Goal: Task Accomplishment & Management: Manage account settings

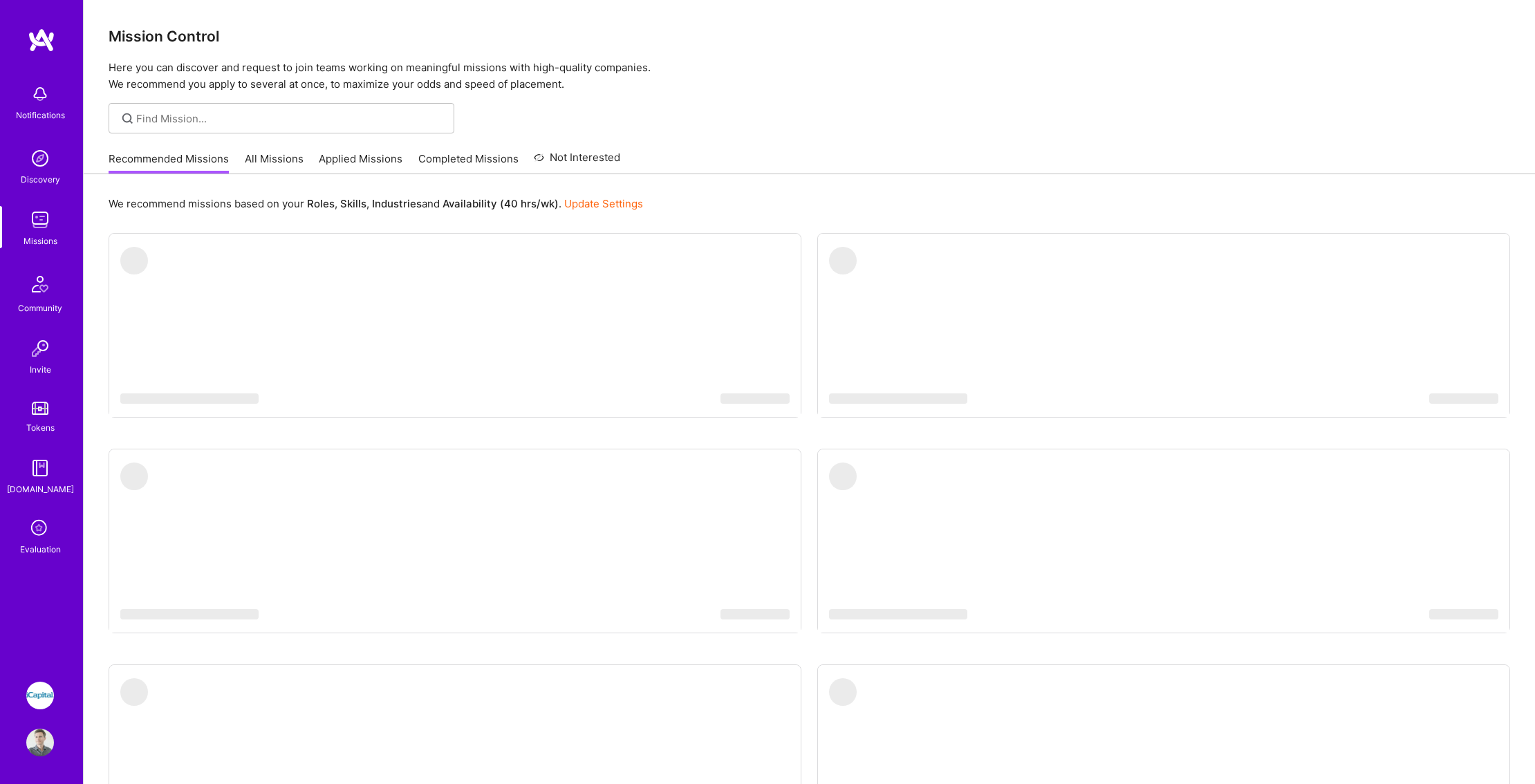
click at [45, 697] on img at bounding box center [40, 695] width 27 height 27
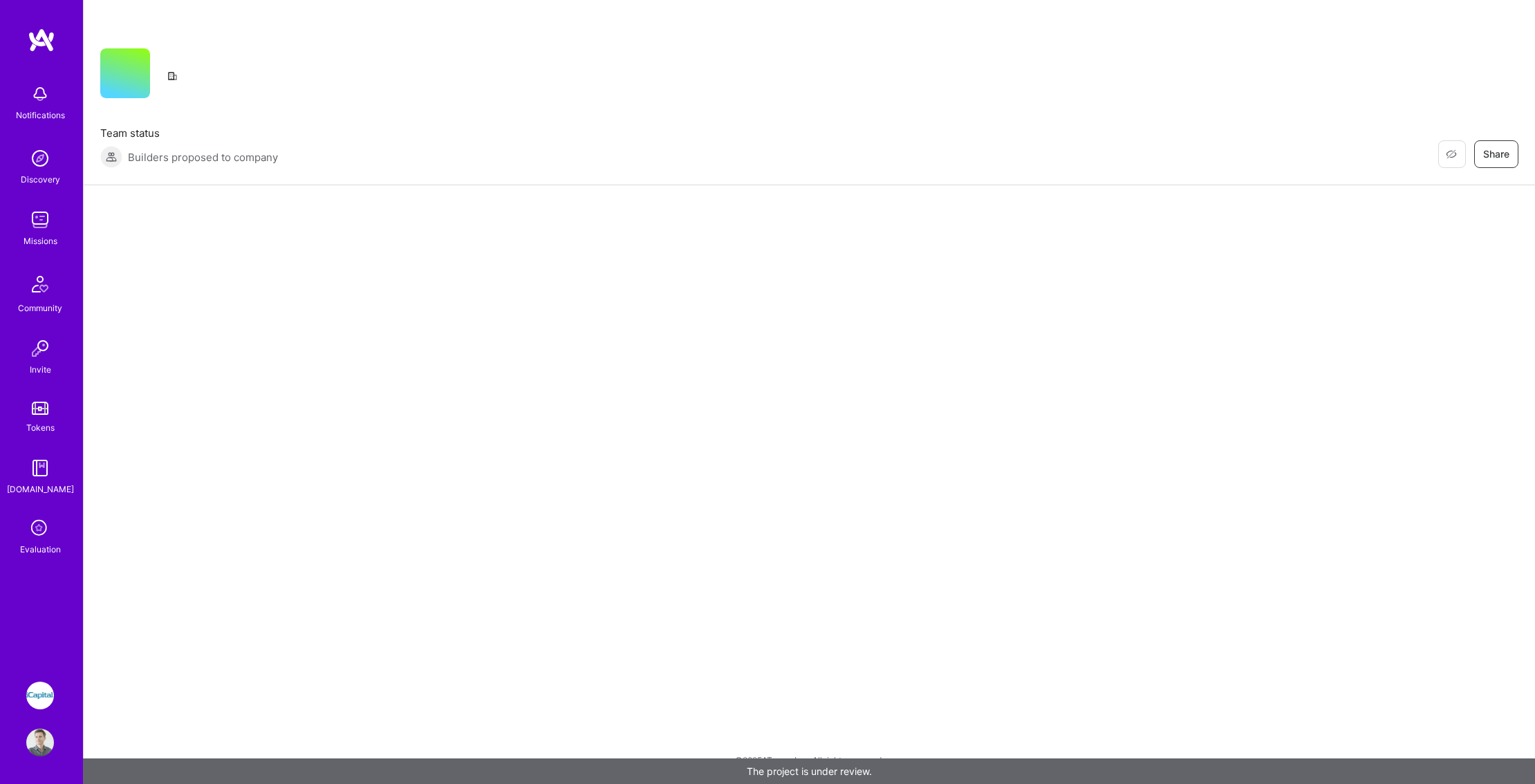
click at [36, 707] on img at bounding box center [40, 695] width 27 height 27
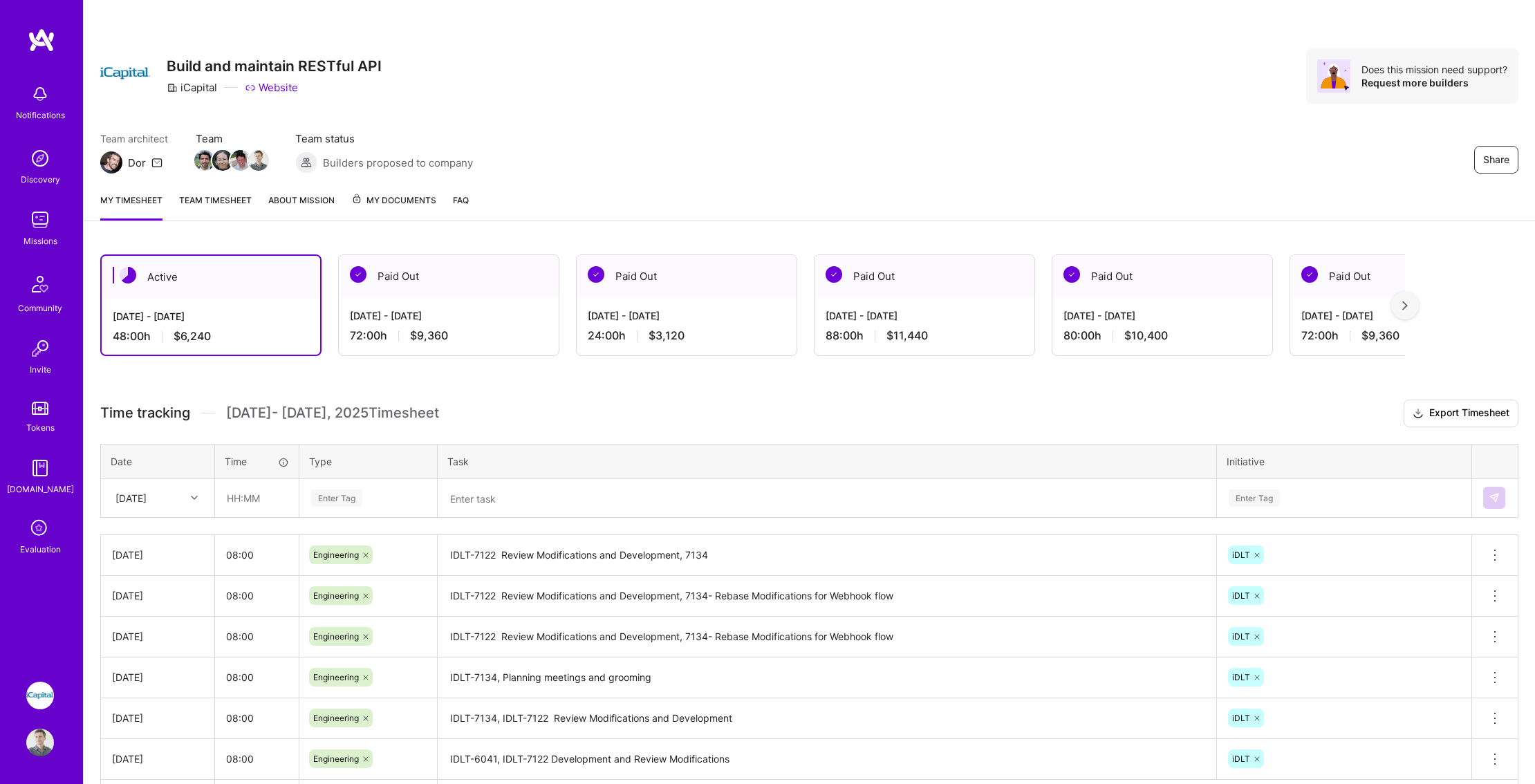
click at [146, 500] on div "[DATE]" at bounding box center [131, 498] width 31 height 15
click at [156, 665] on div "[DATE]" at bounding box center [158, 665] width 112 height 26
click at [238, 497] on input "text" at bounding box center [256, 498] width 82 height 37
type input "08:00"
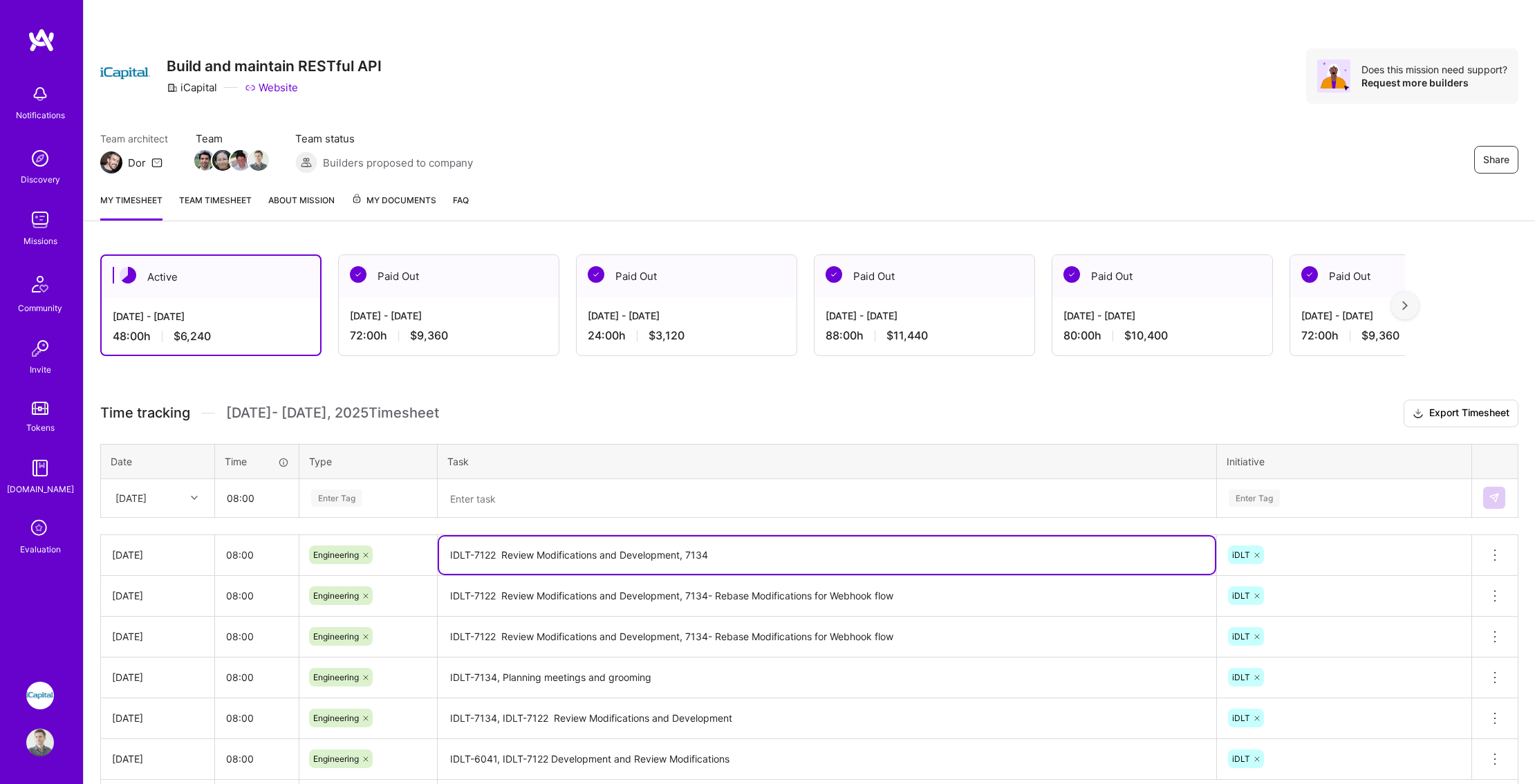
click at [818, 557] on textarea "IDLT-7122 Review Modifications and Development, 7134" at bounding box center [827, 554] width 776 height 38
click at [533, 497] on textarea at bounding box center [827, 498] width 776 height 36
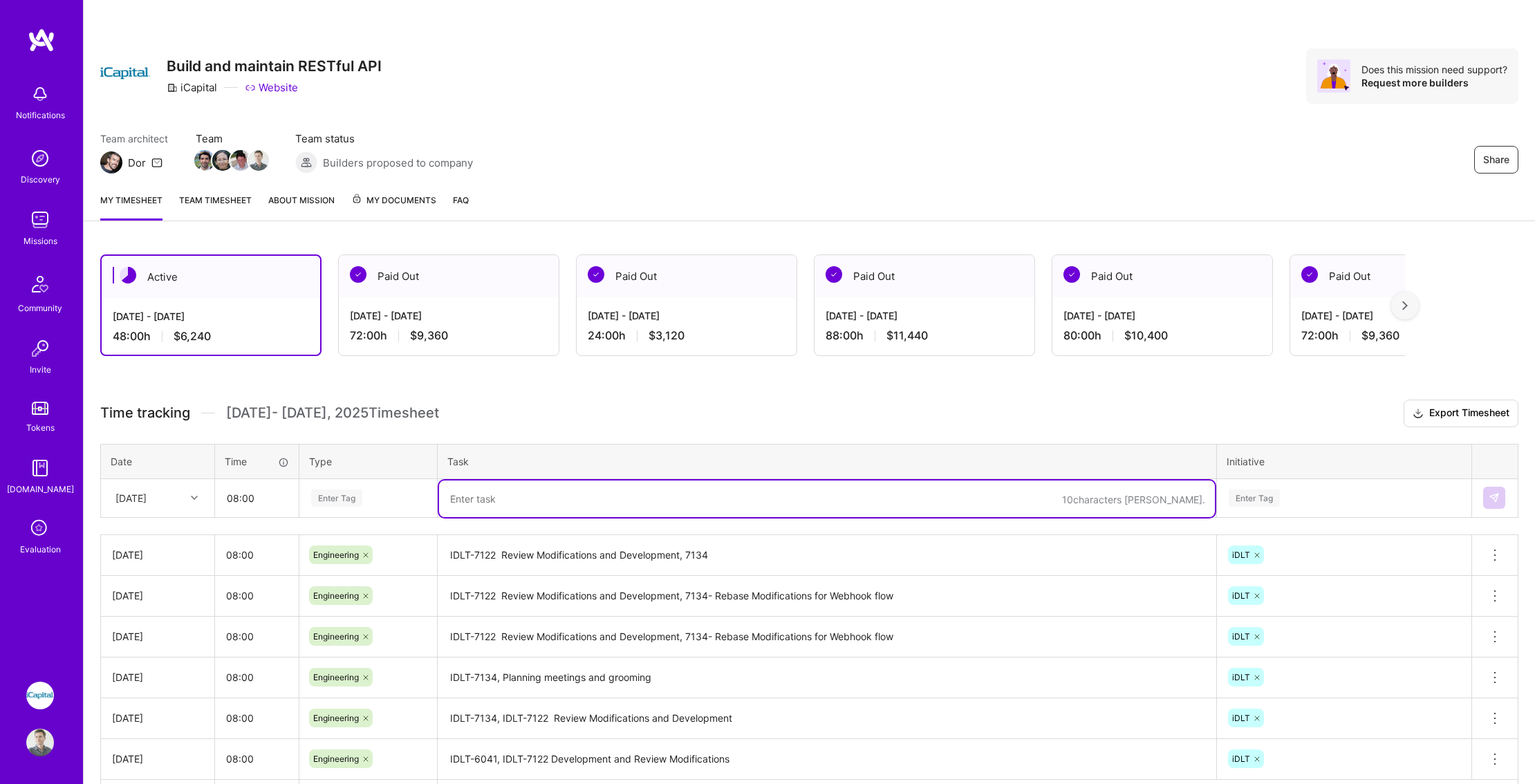
paste textarea "IDLT-7122 Review Modifications and Development, 7134"
drag, startPoint x: 498, startPoint y: 499, endPoint x: 686, endPoint y: 493, distance: 188.1
click at [686, 493] on textarea "IDLT-7122 Review Modifications and Development, 7134" at bounding box center [827, 499] width 776 height 37
type textarea "IDLT-7122, IDLT-7134"
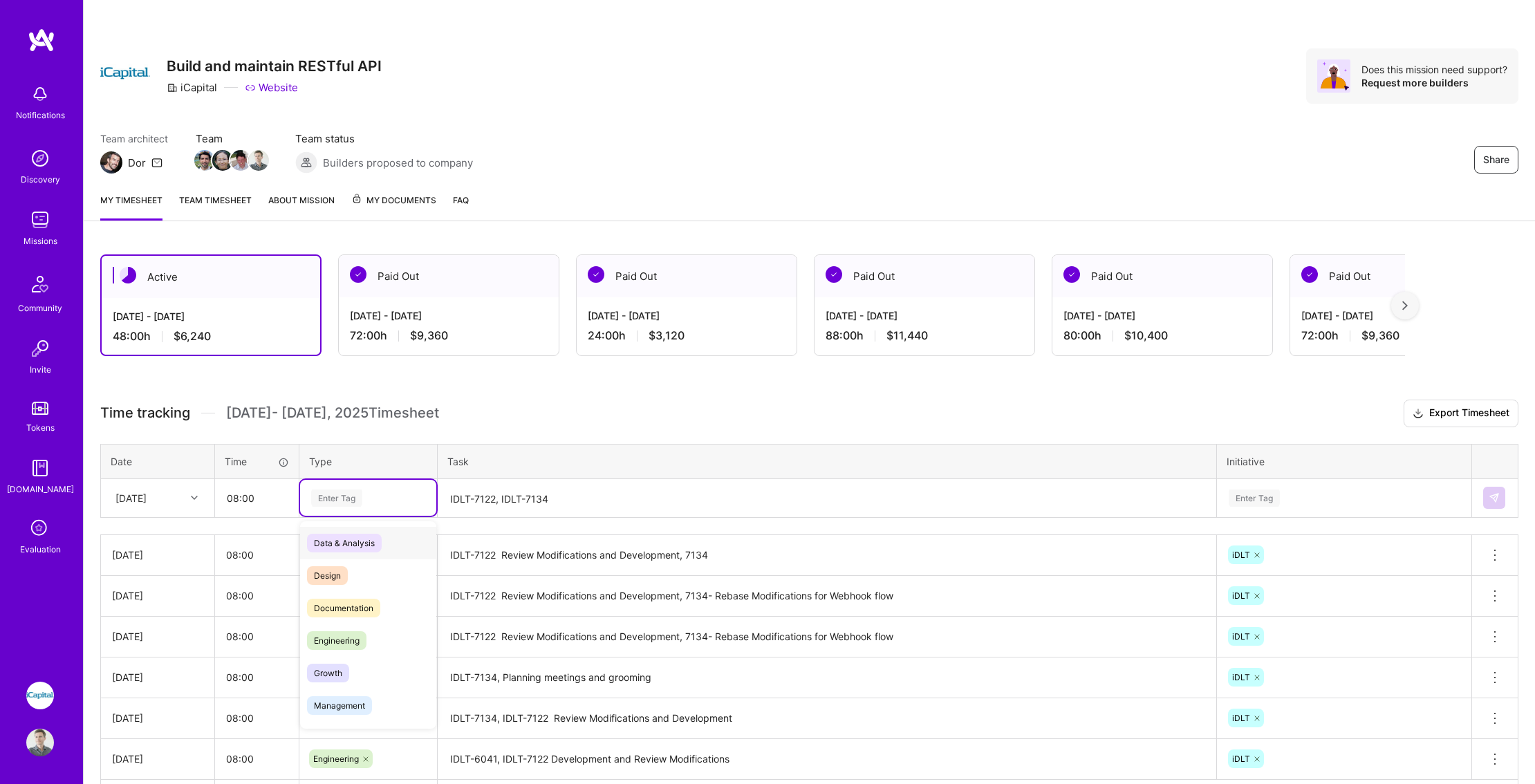
click at [393, 499] on div "Enter Tag" at bounding box center [368, 498] width 117 height 17
type input "eng"
click at [368, 549] on div "Engineering" at bounding box center [368, 543] width 136 height 32
click at [1254, 496] on div "Enter Tag" at bounding box center [1344, 498] width 253 height 36
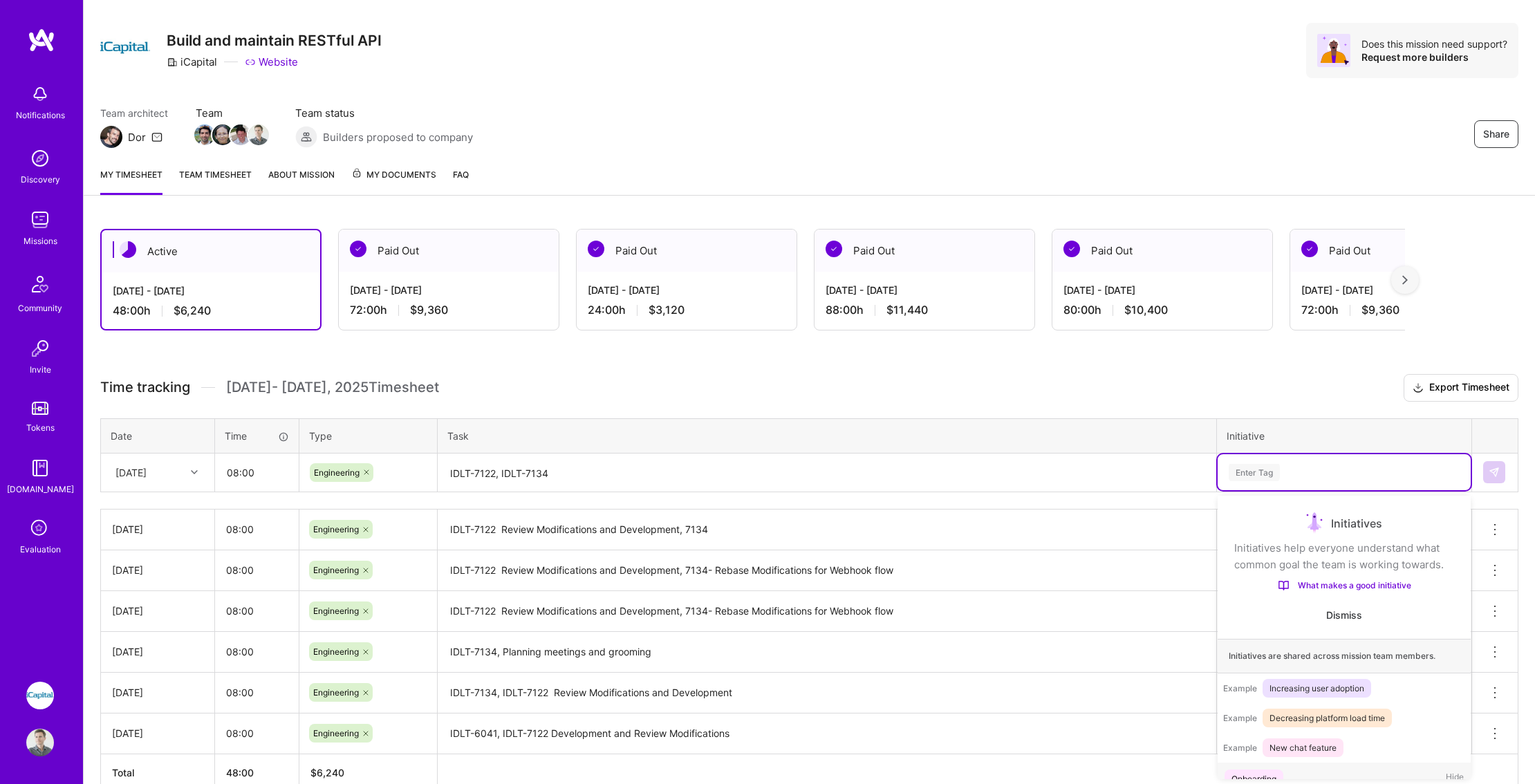
scroll to position [19, 0]
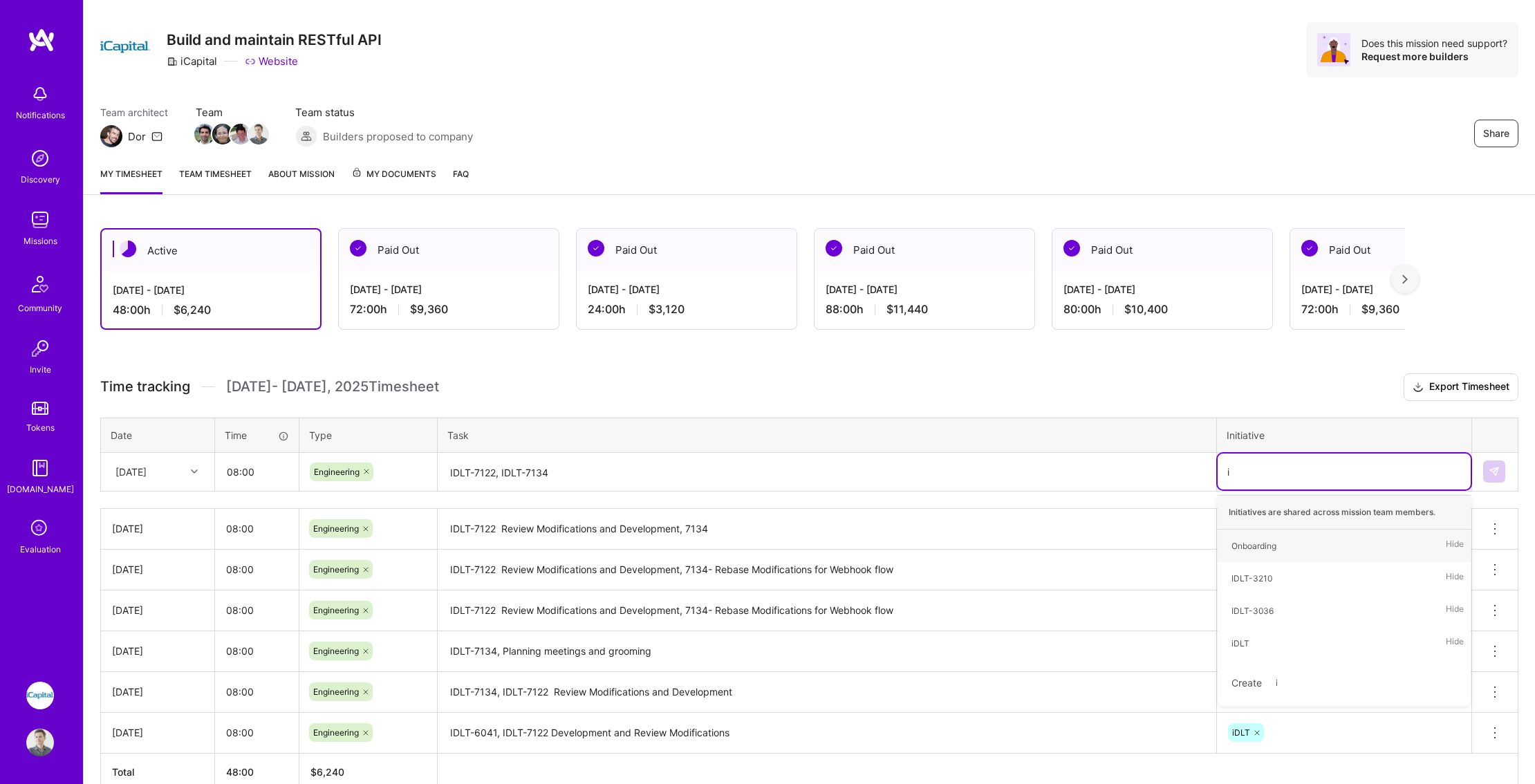
type input "id"
click at [1257, 611] on div "iDLT Hide" at bounding box center [1344, 611] width 253 height 32
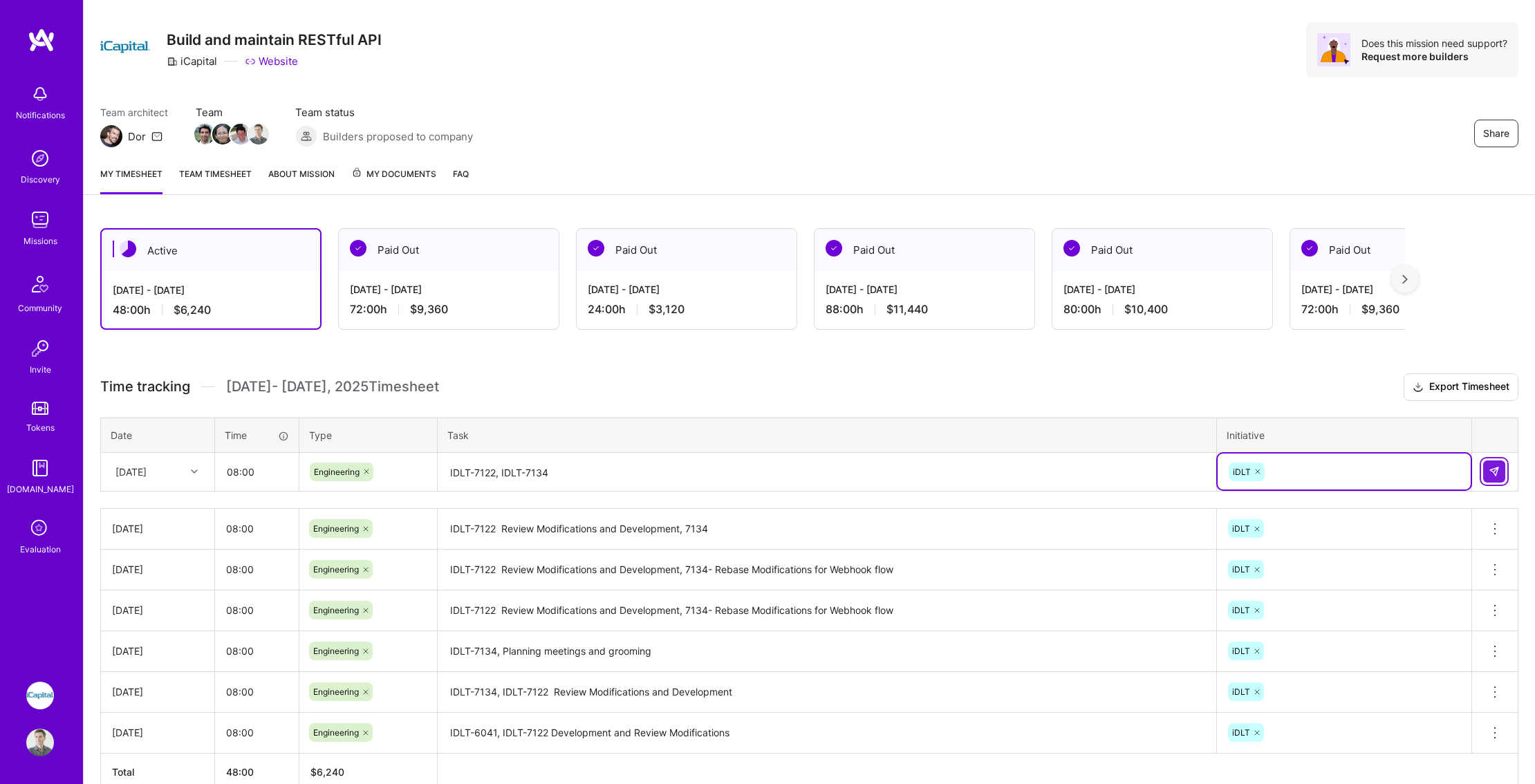
click at [1494, 468] on img at bounding box center [1494, 471] width 11 height 11
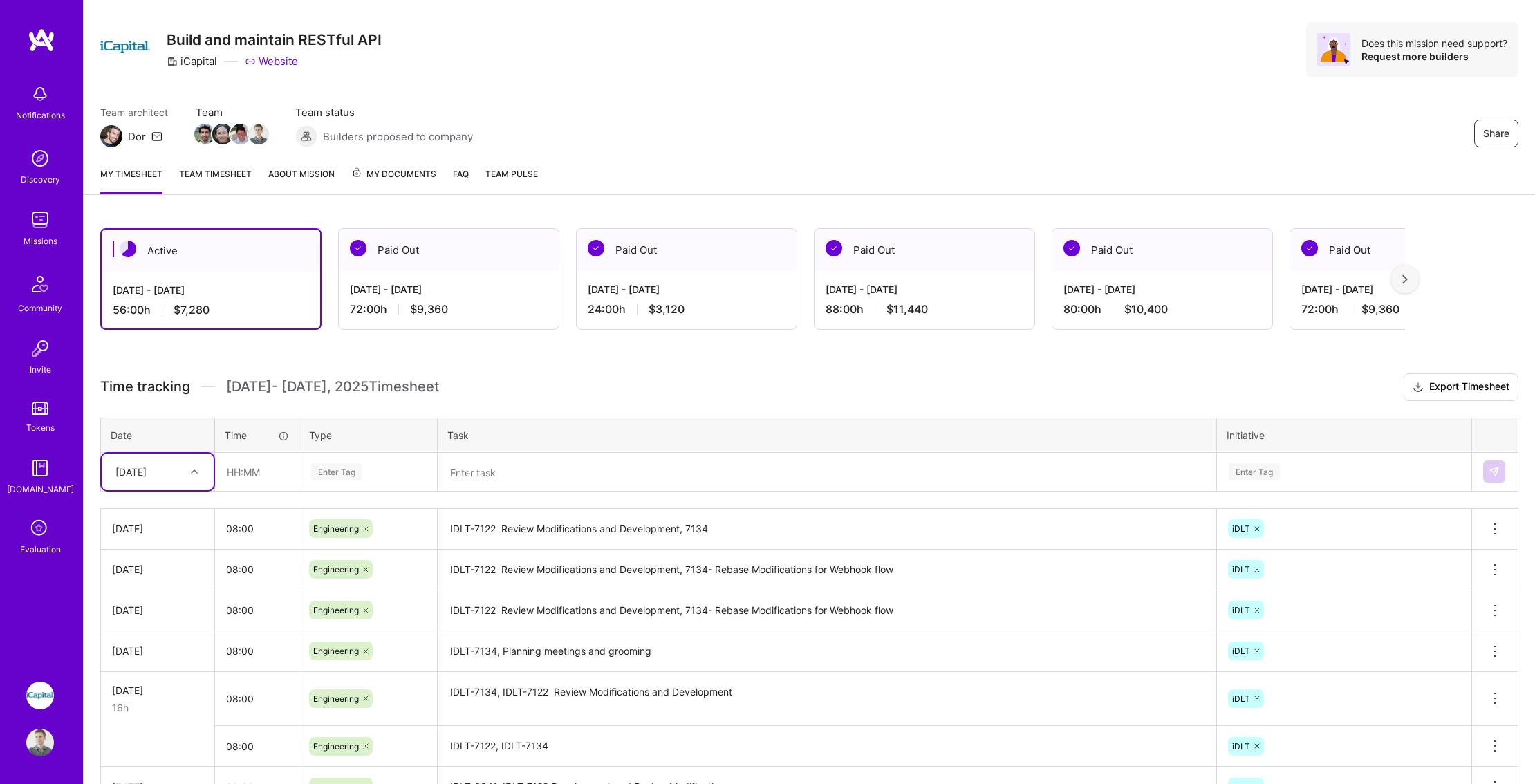
click at [146, 472] on div "[DATE]" at bounding box center [131, 472] width 31 height 15
click at [148, 687] on div "[DATE]" at bounding box center [158, 687] width 112 height 26
click at [240, 470] on input "text" at bounding box center [256, 472] width 82 height 37
type input "08:00"
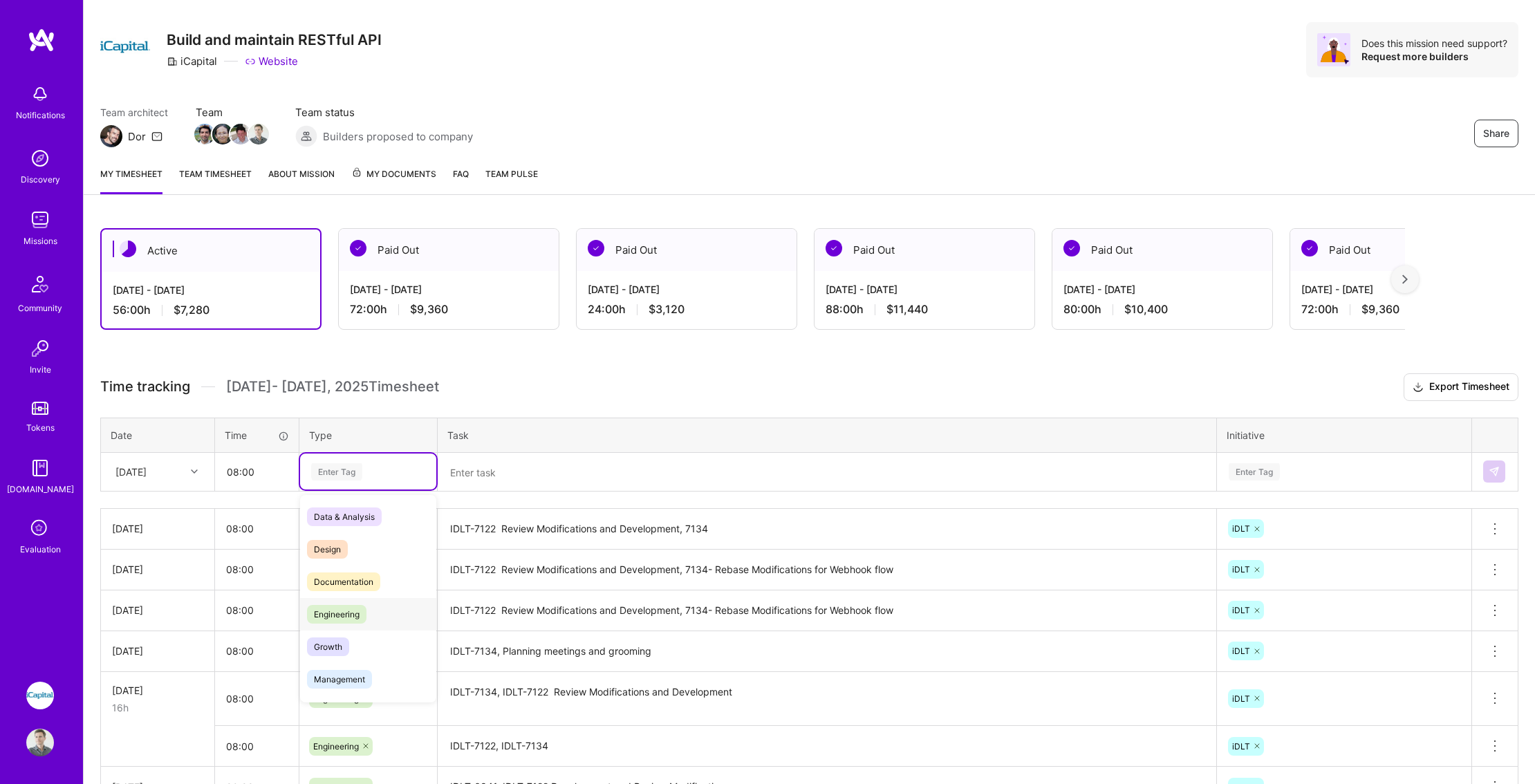
click at [349, 613] on span "Engineering" at bounding box center [337, 613] width 60 height 18
click at [482, 460] on textarea at bounding box center [827, 472] width 776 height 37
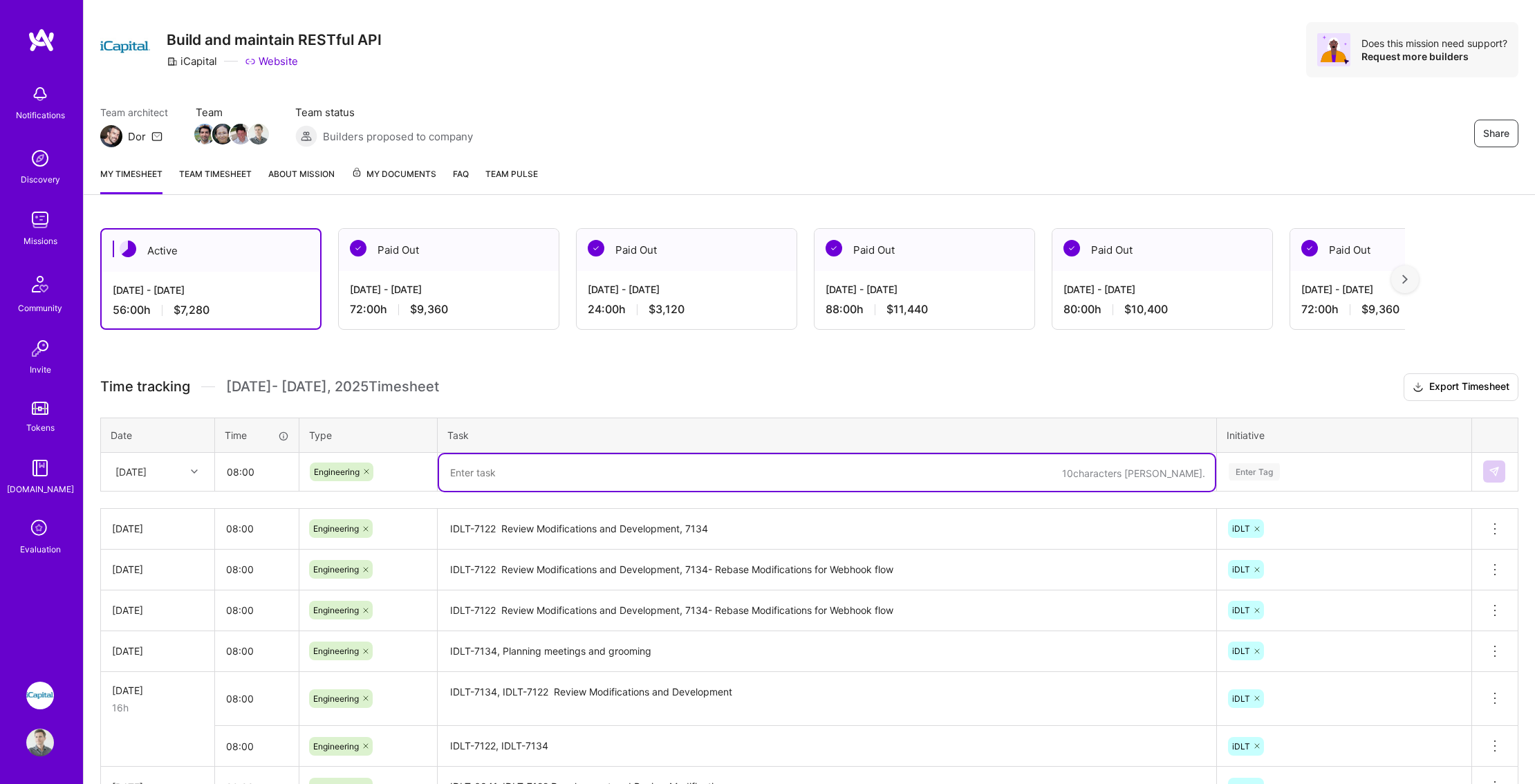
paste textarea "IDLT-7122, IDLT-7134"
type textarea "IDLT-7122, IDLT-7134"
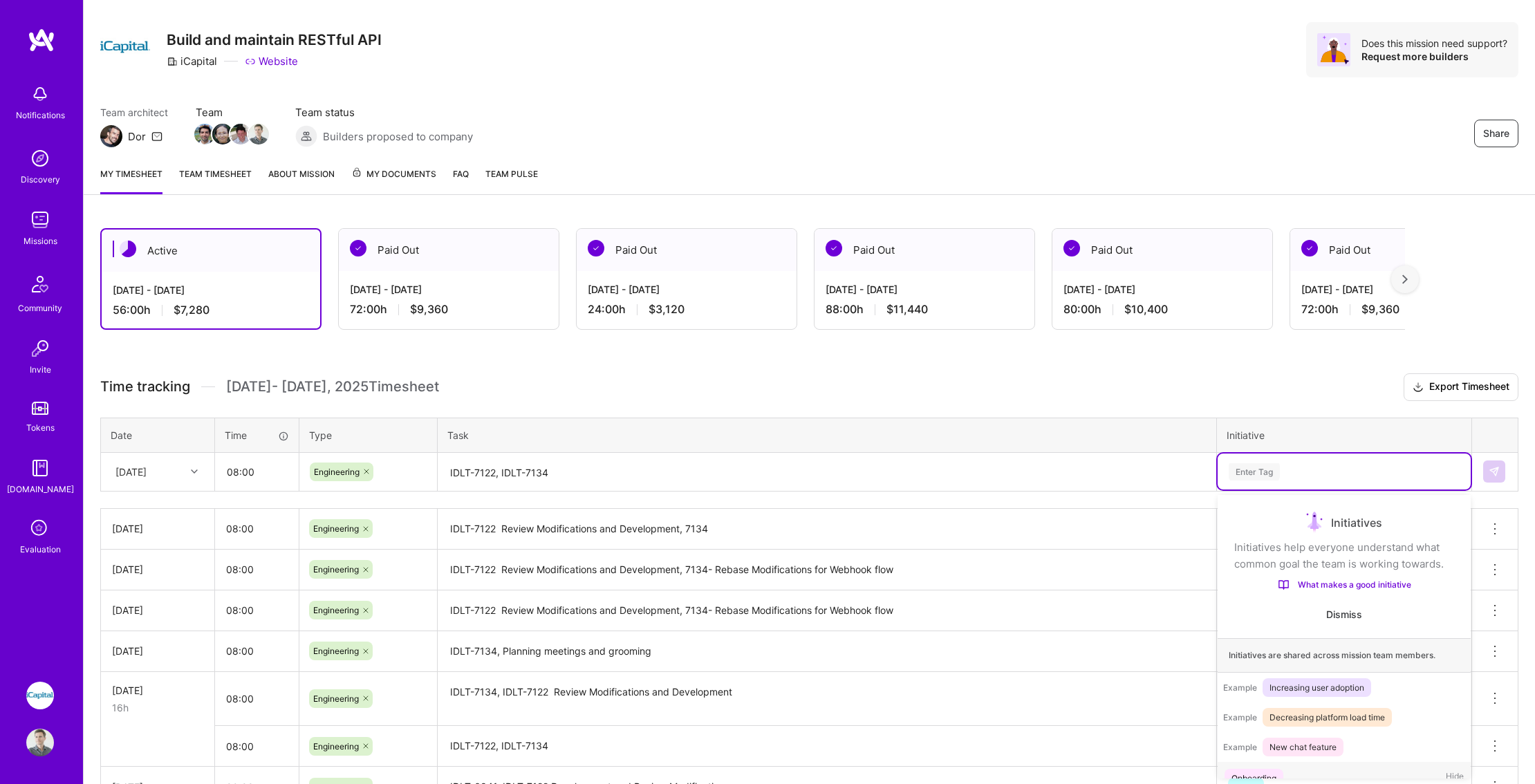
click at [1310, 469] on div "Enter Tag" at bounding box center [1344, 471] width 233 height 17
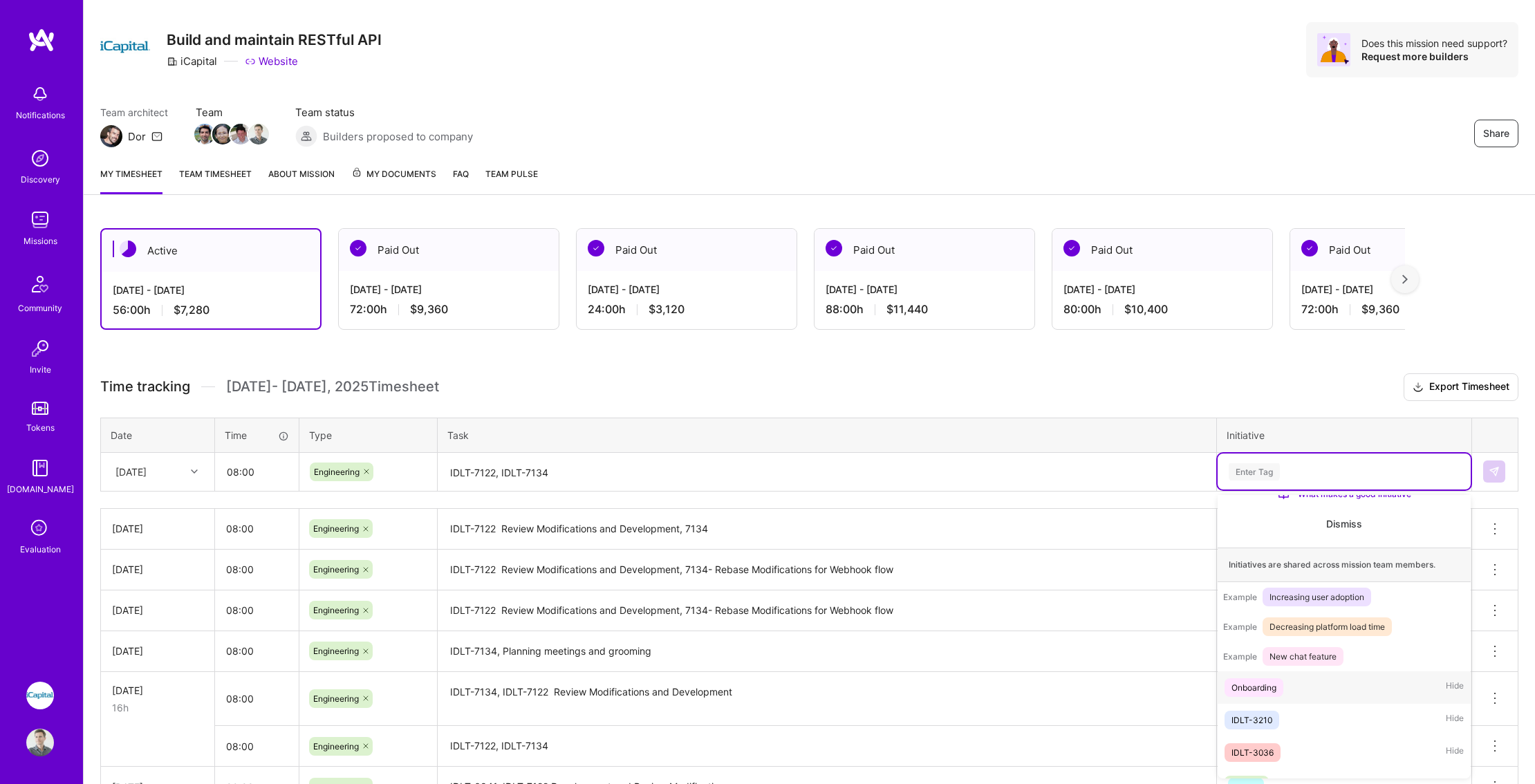
scroll to position [146, 0]
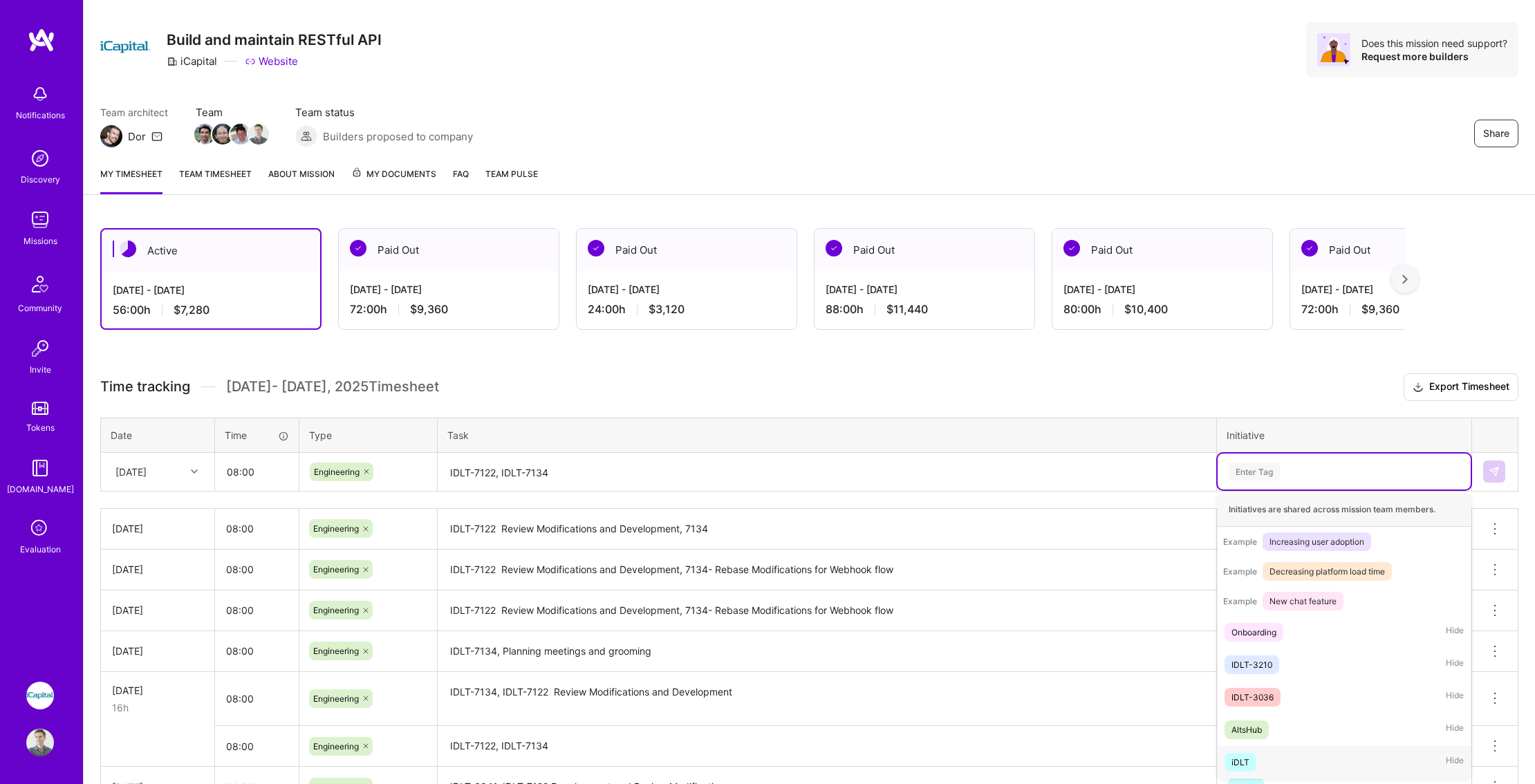
click at [1249, 768] on span "iDLT" at bounding box center [1240, 761] width 32 height 18
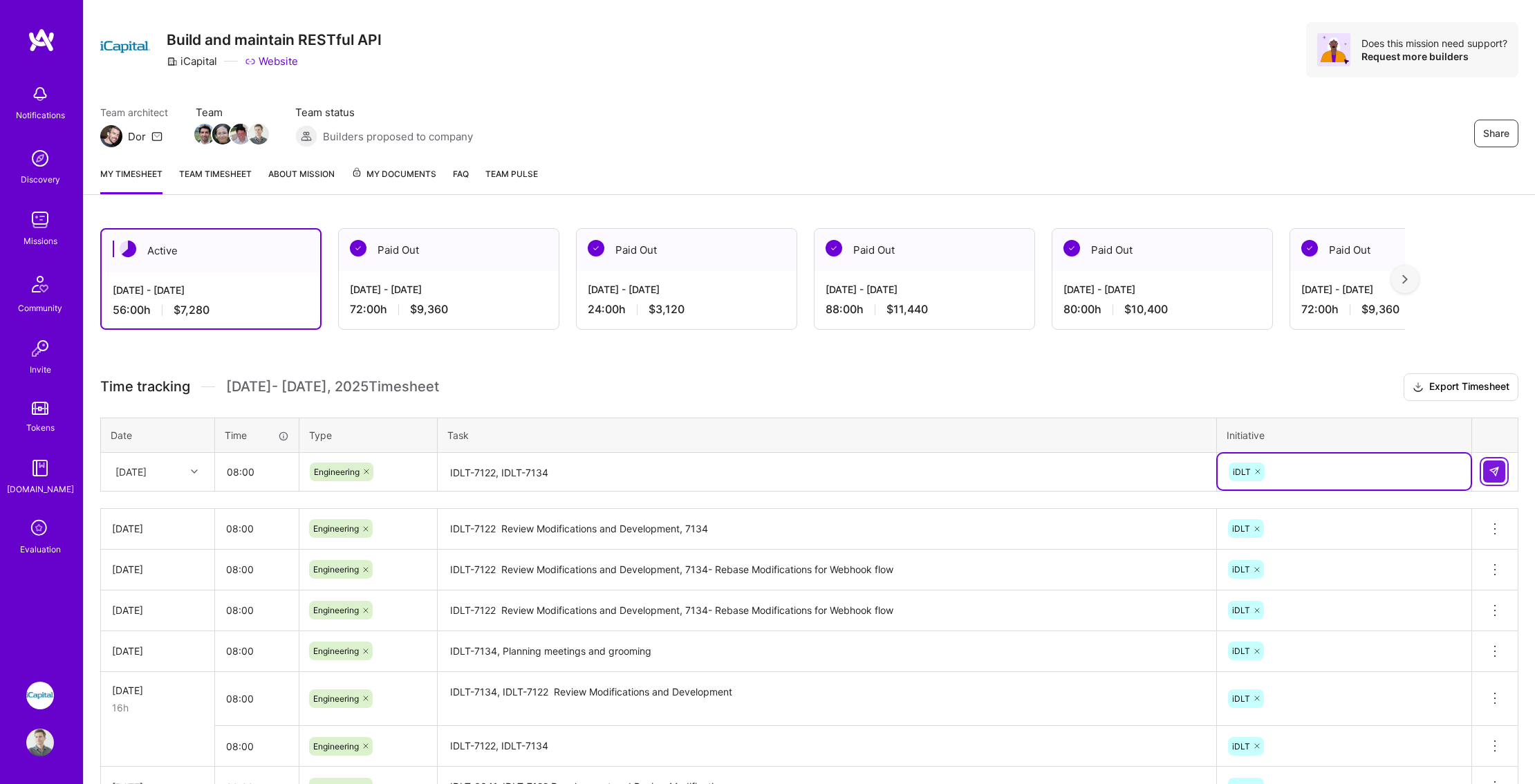
click at [1493, 472] on img at bounding box center [1494, 471] width 11 height 11
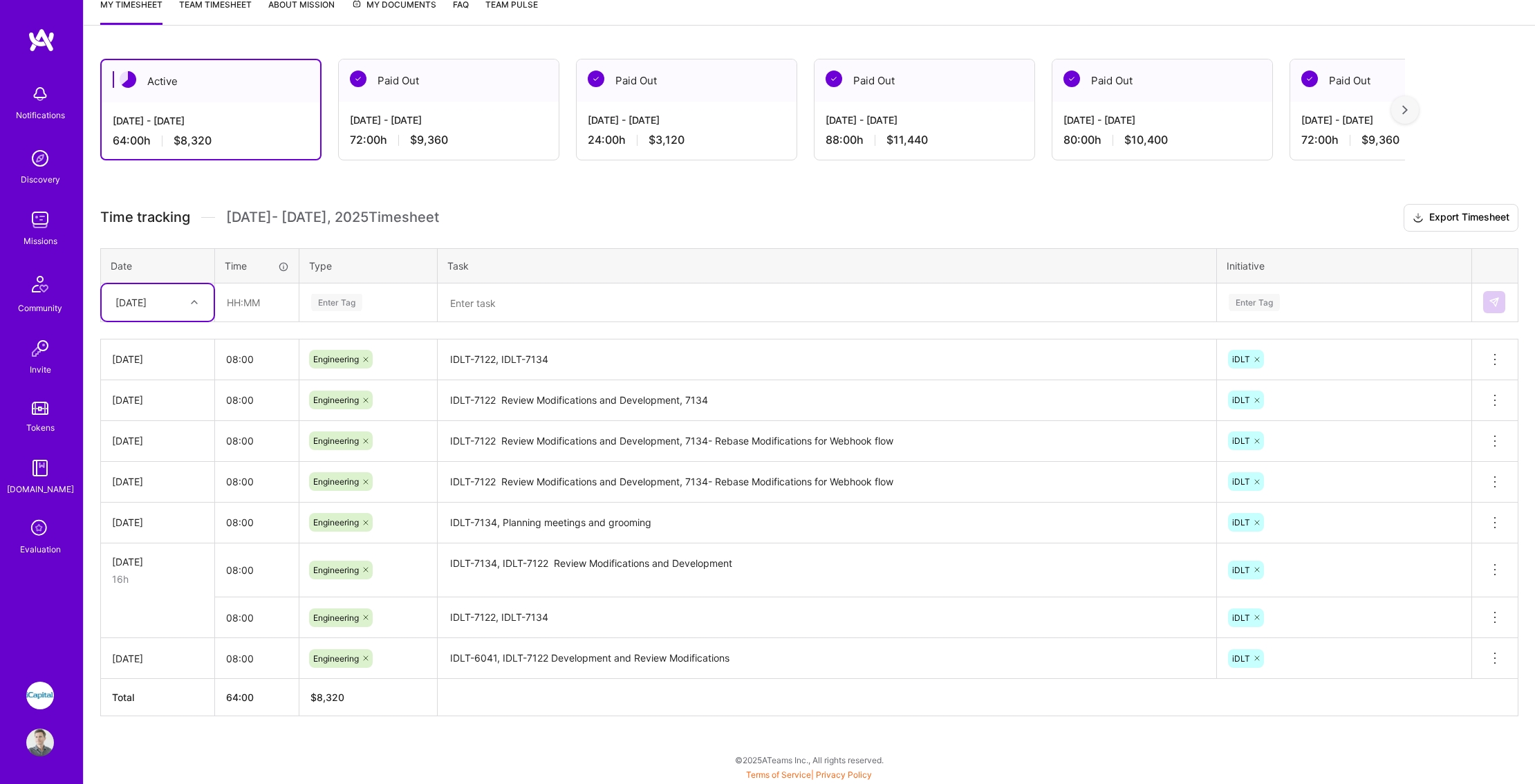
scroll to position [196, 0]
click at [1494, 611] on icon at bounding box center [1495, 617] width 16 height 16
click at [1471, 643] on button "Delete row" at bounding box center [1460, 641] width 72 height 34
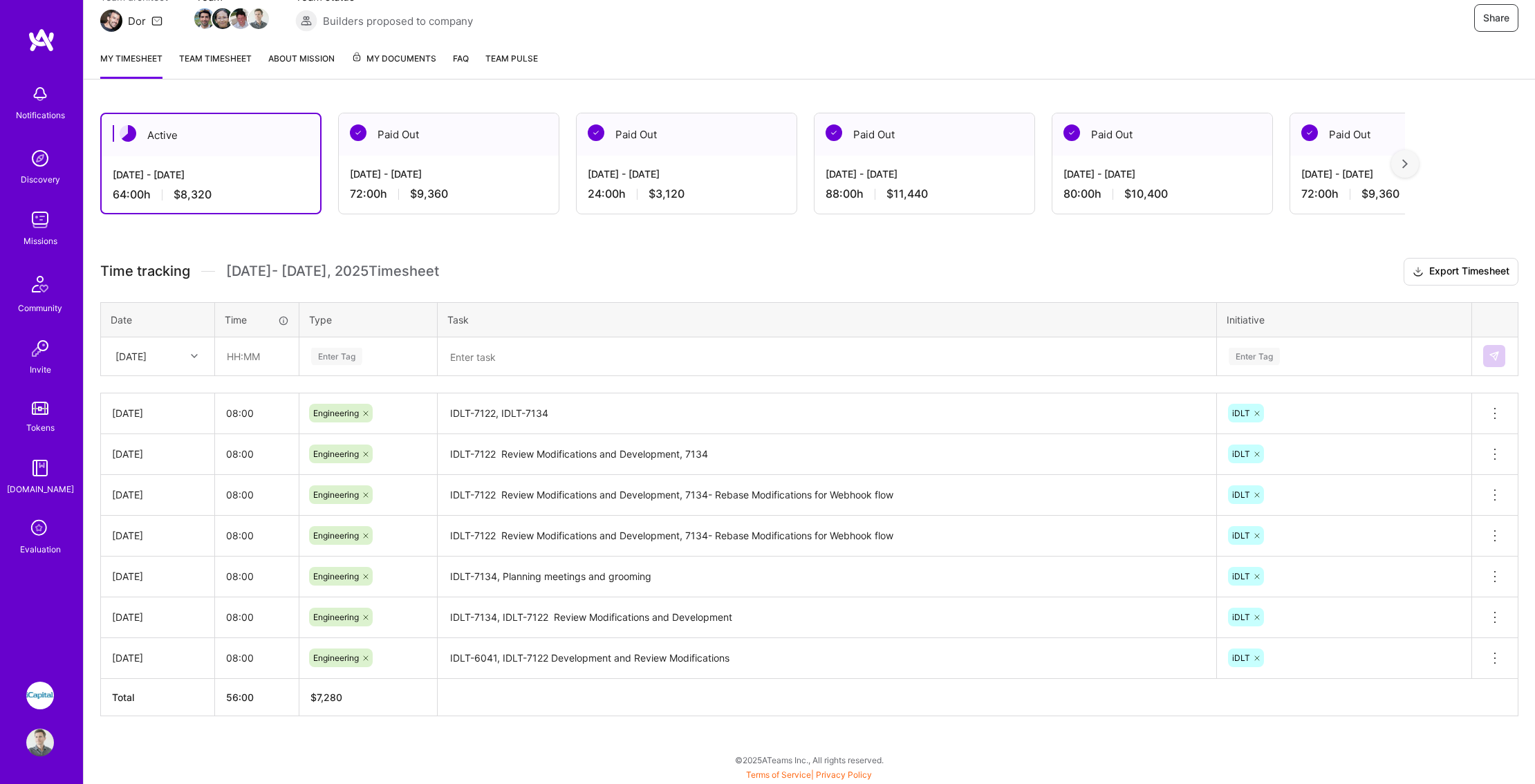
scroll to position [142, 0]
click at [189, 360] on div at bounding box center [196, 356] width 21 height 18
click at [174, 568] on div "[DATE]" at bounding box center [158, 571] width 112 height 26
click at [240, 359] on input "text" at bounding box center [256, 357] width 82 height 37
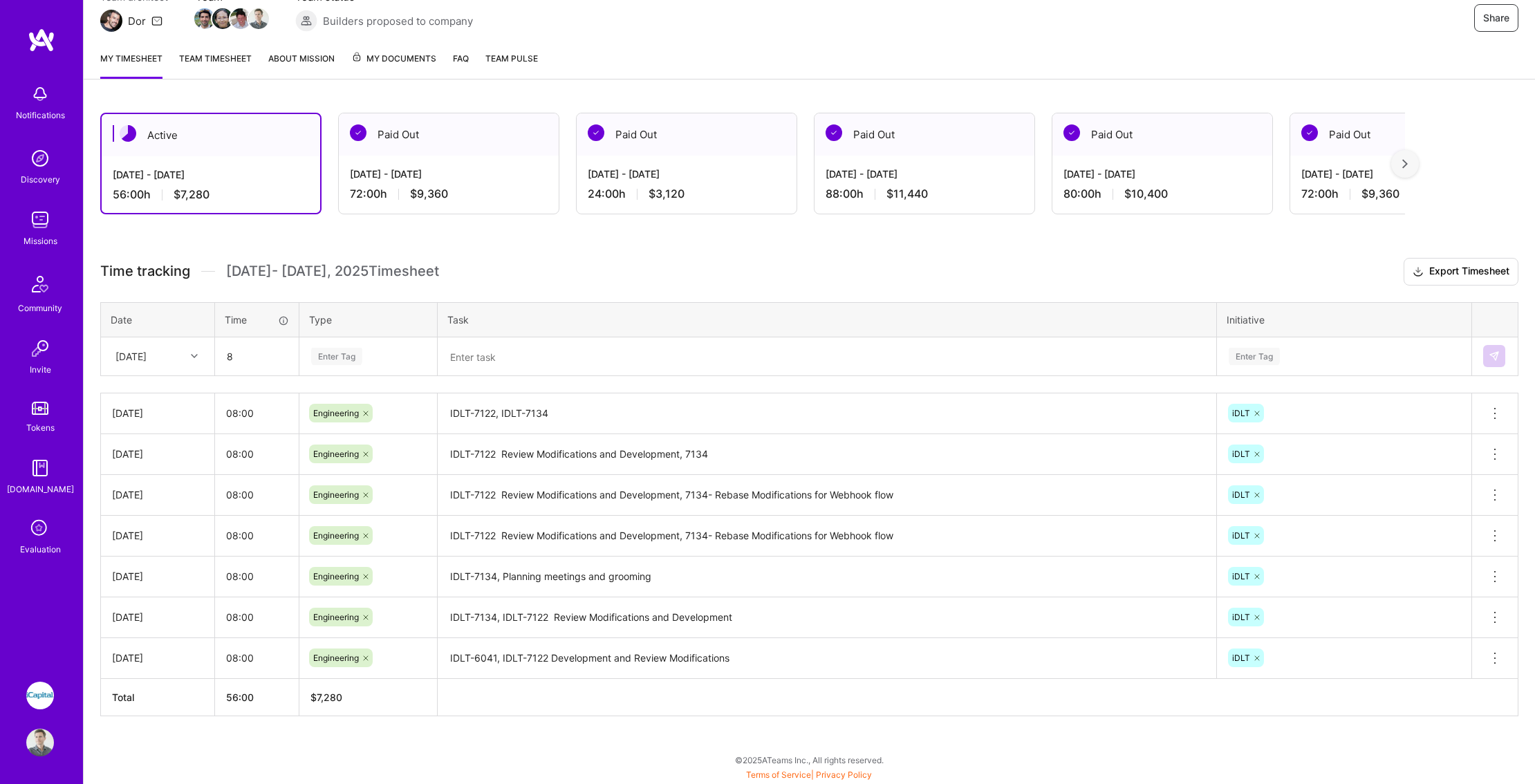
type input "08:00"
type input "e"
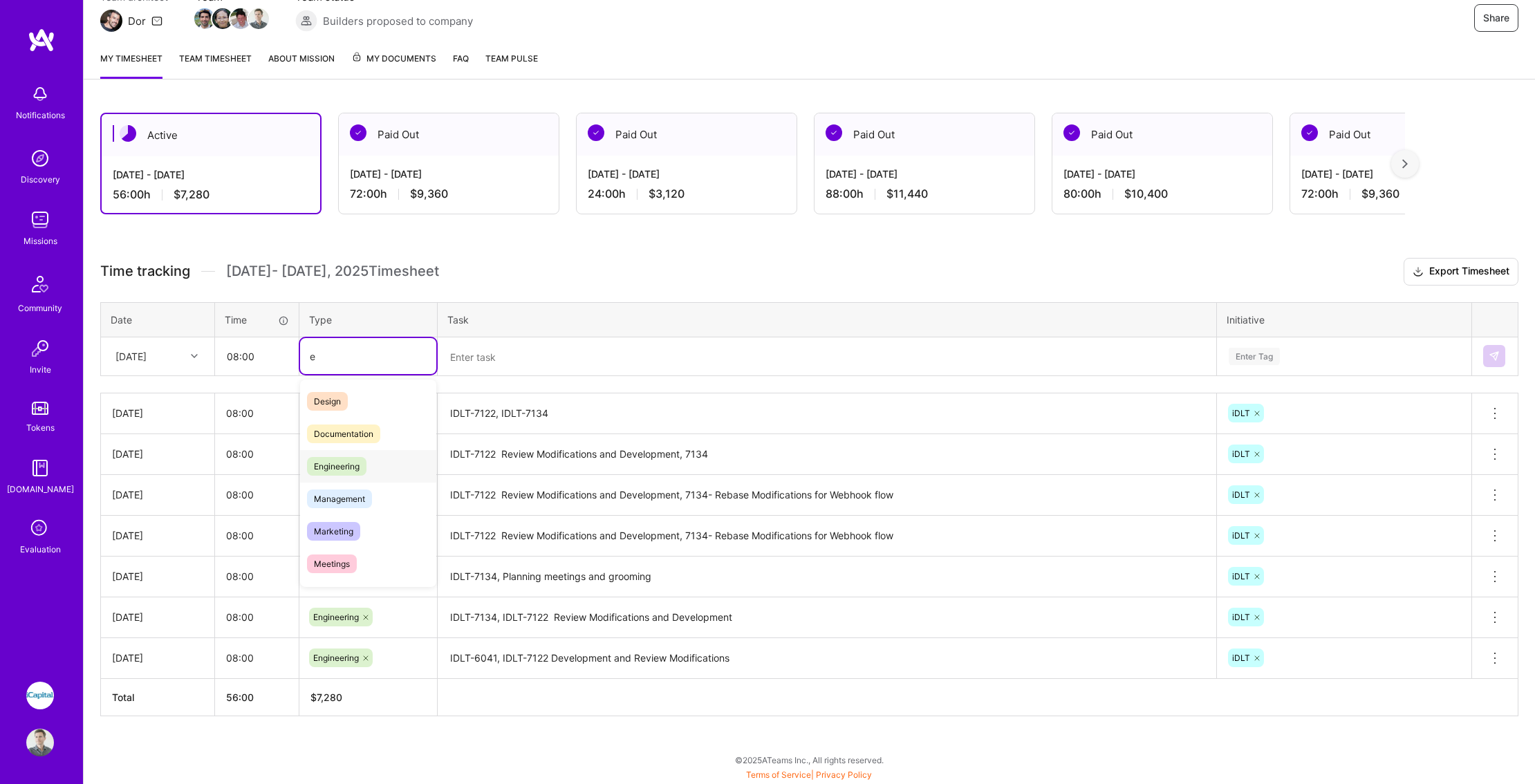
click at [353, 460] on span "Engineering" at bounding box center [337, 466] width 60 height 18
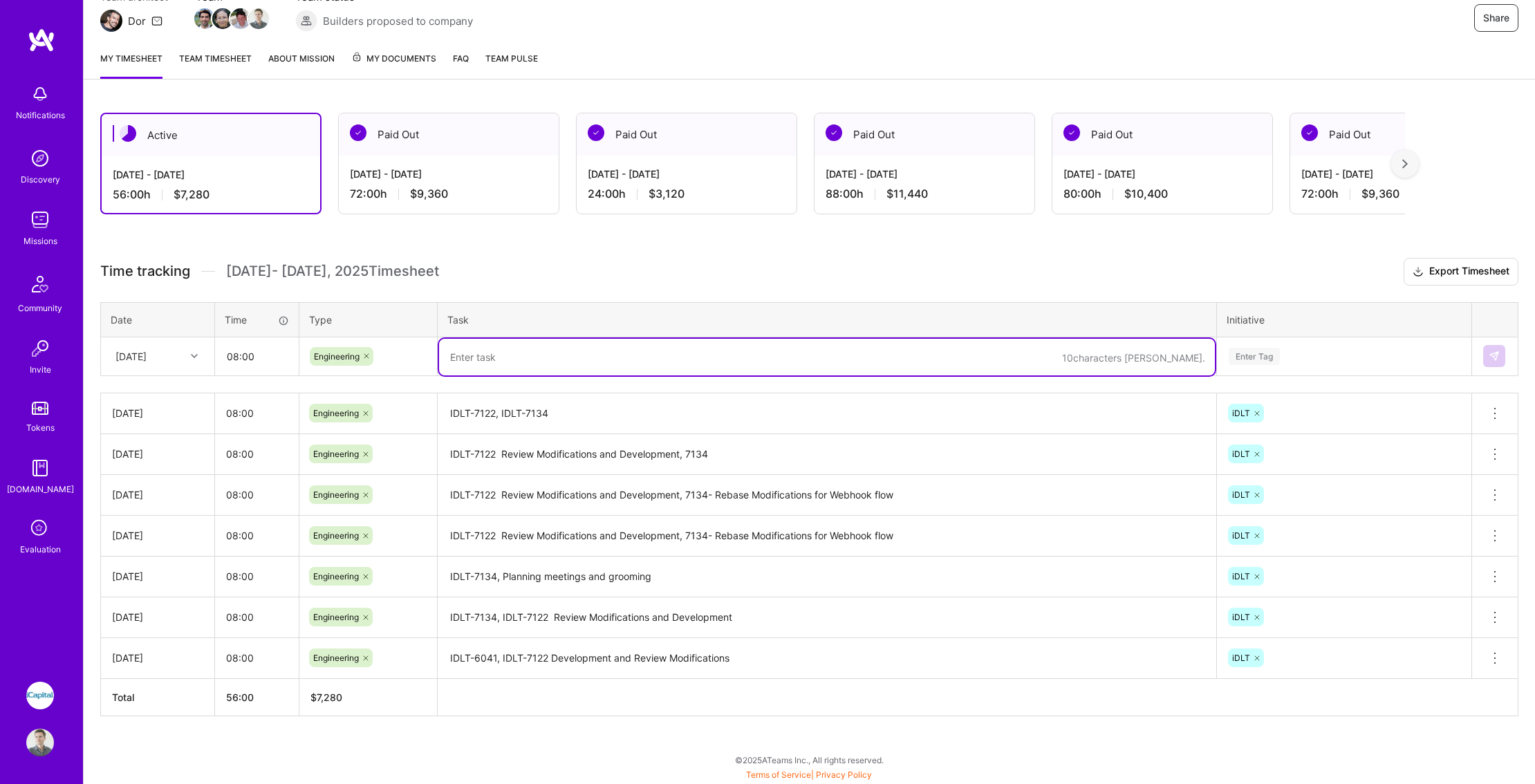
click at [493, 354] on textarea at bounding box center [827, 357] width 776 height 37
paste textarea "IDLT-7122, IDLT-7134"
type textarea "IDLT-7122, IDLT-7134"
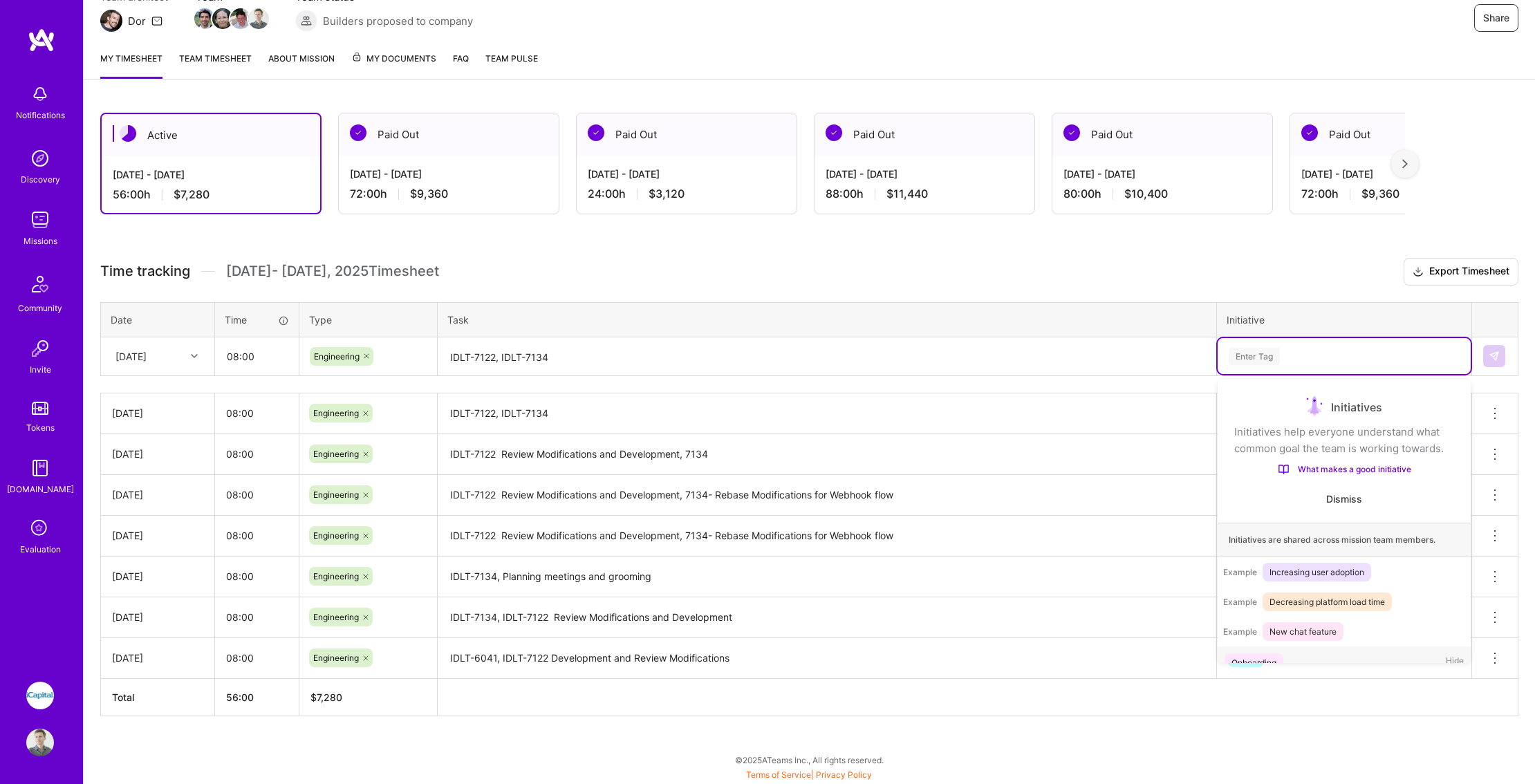
click at [1293, 351] on div "Enter Tag" at bounding box center [1344, 356] width 233 height 17
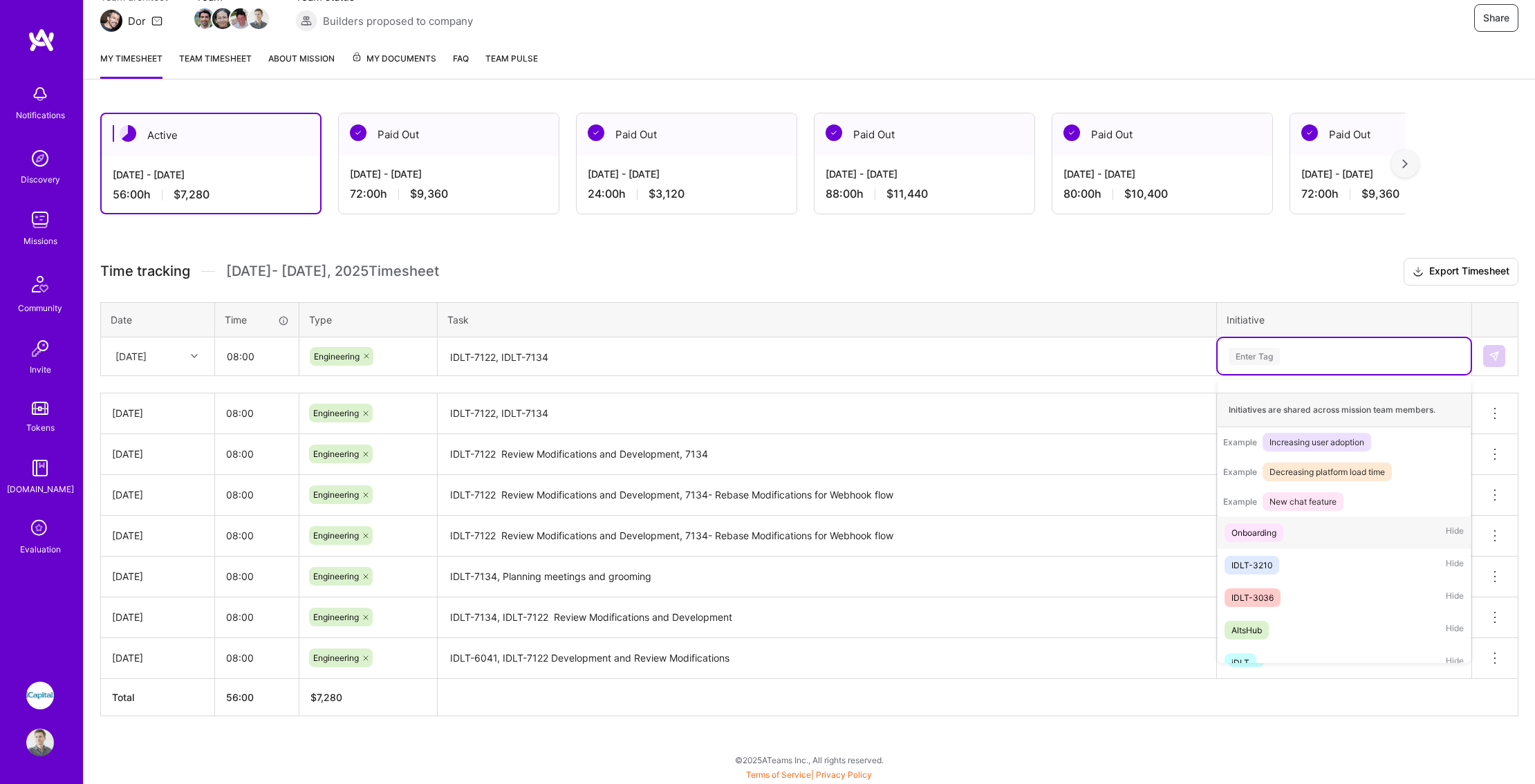
scroll to position [137, 0]
click at [1251, 650] on span "iDLT" at bounding box center [1240, 654] width 32 height 18
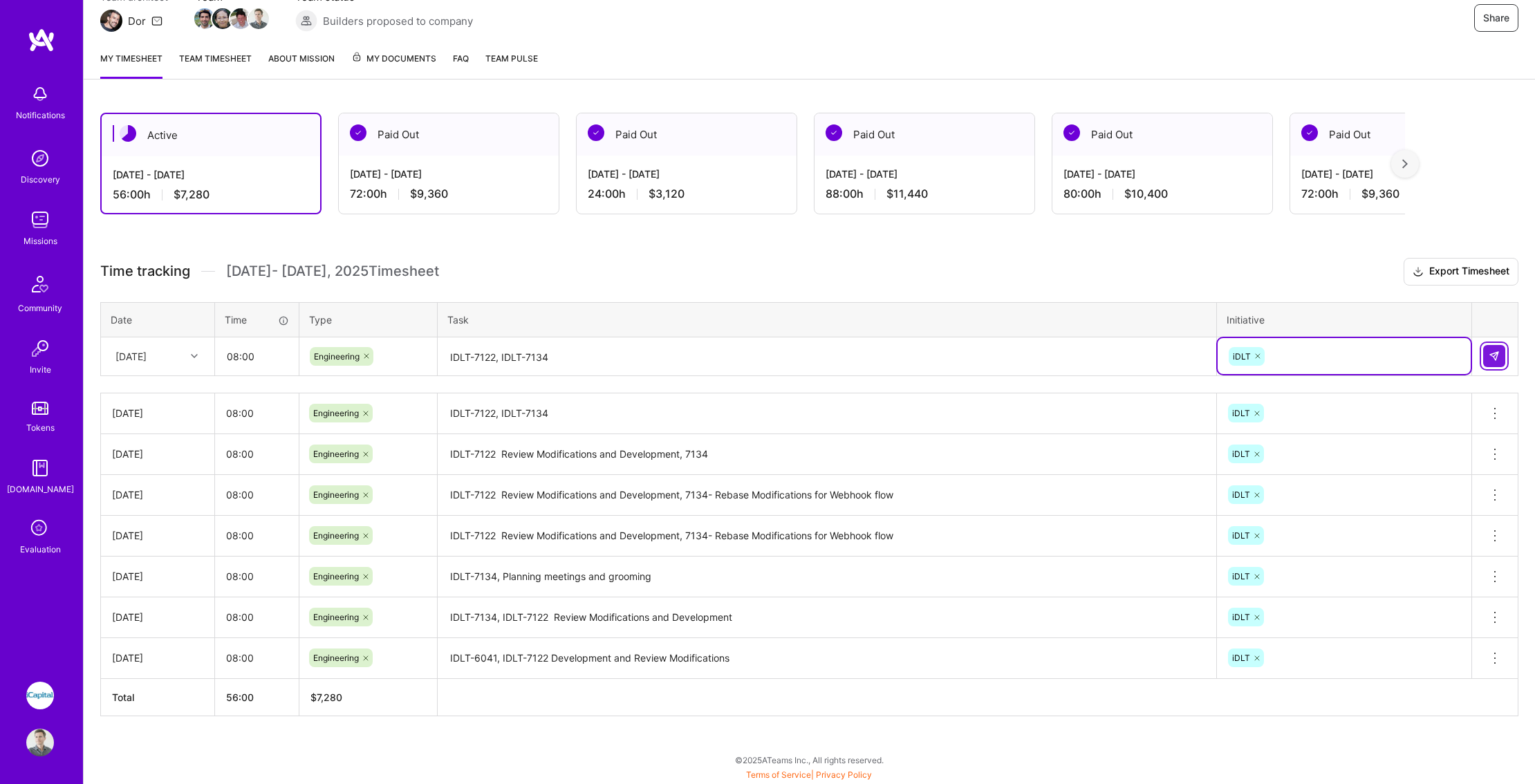
click at [1499, 356] on img at bounding box center [1494, 356] width 11 height 11
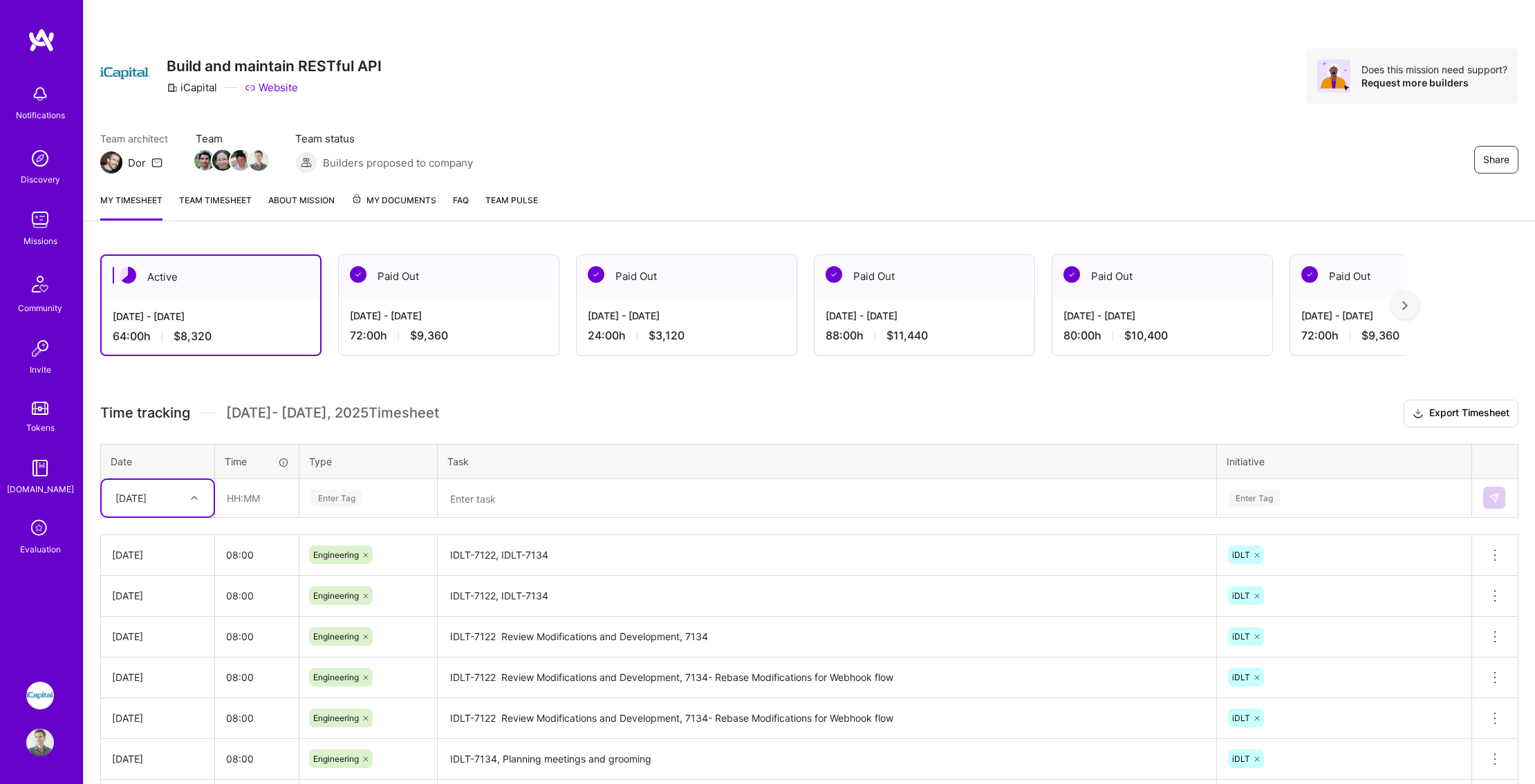
scroll to position [0, 0]
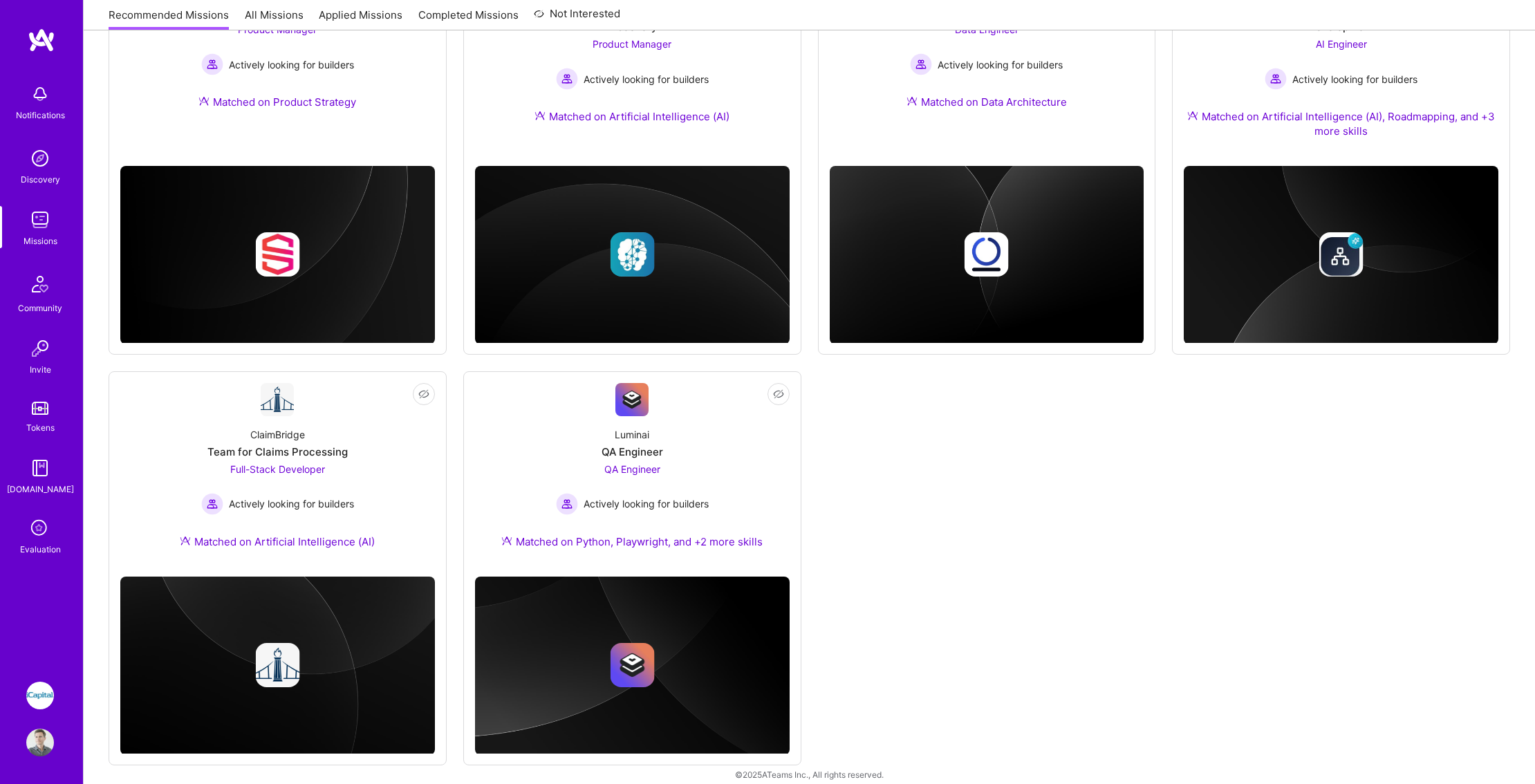
scroll to position [740, 0]
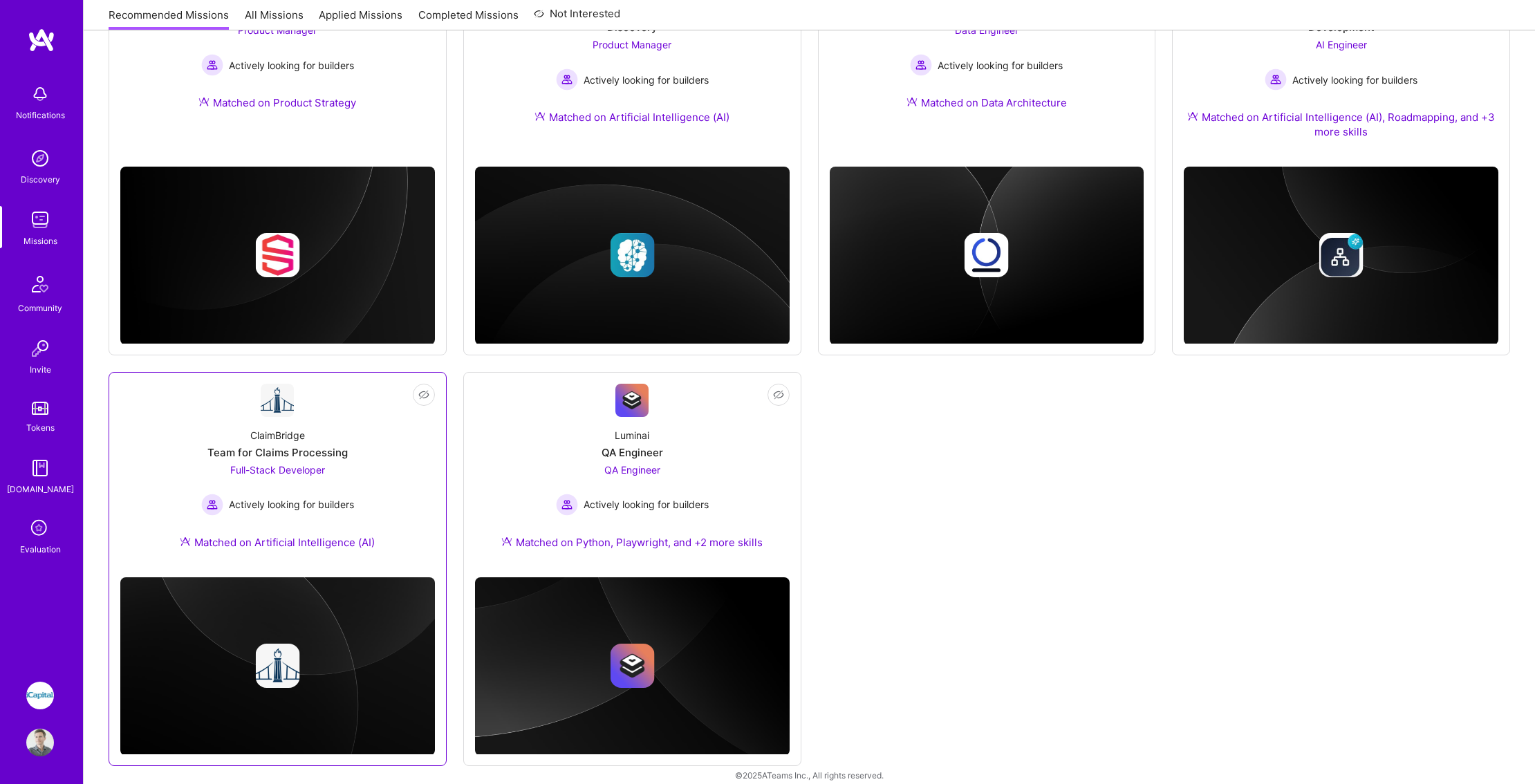
click at [284, 497] on span "Actively looking for builders" at bounding box center [291, 504] width 125 height 15
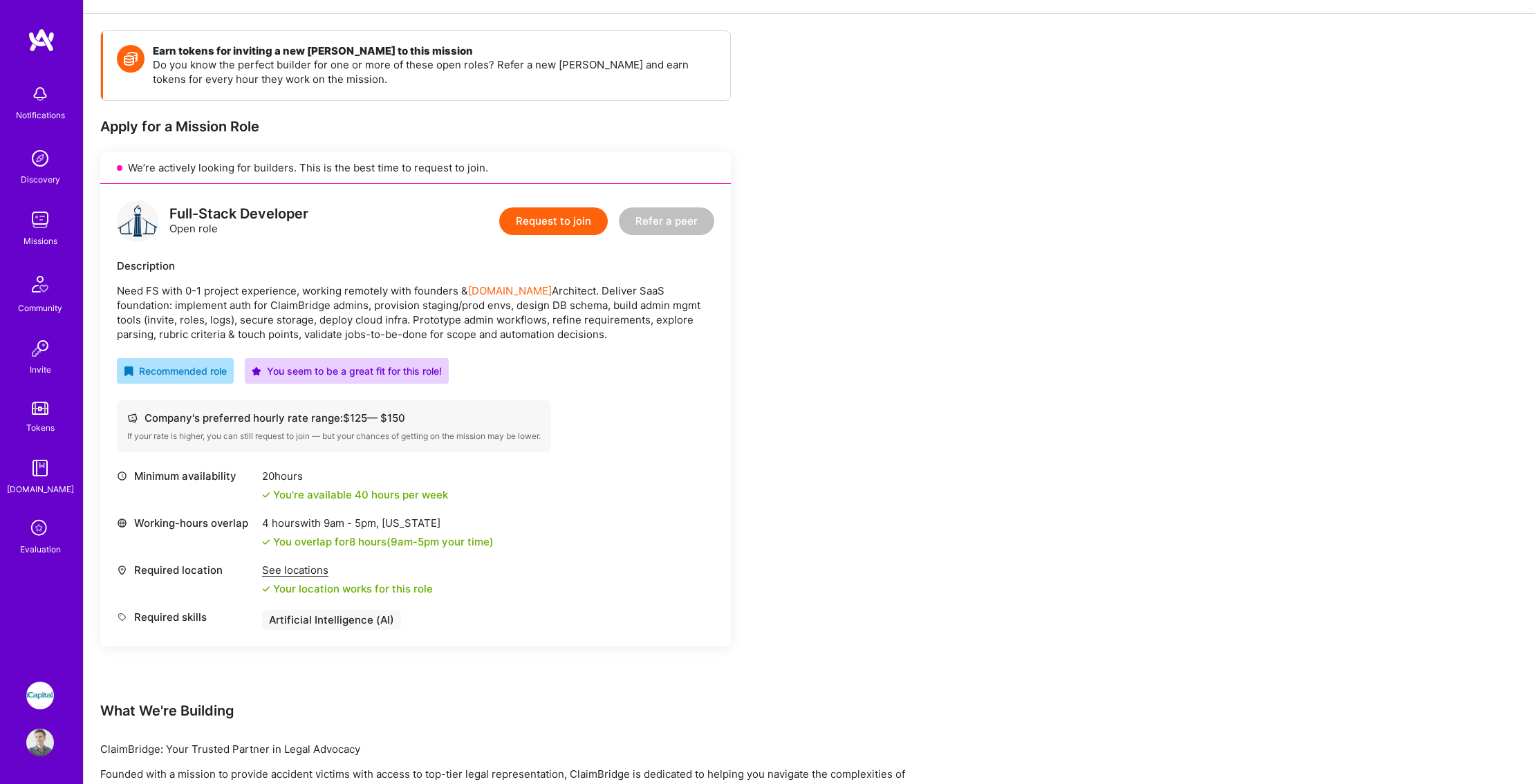
scroll to position [170, 0]
